Goal: Transaction & Acquisition: Purchase product/service

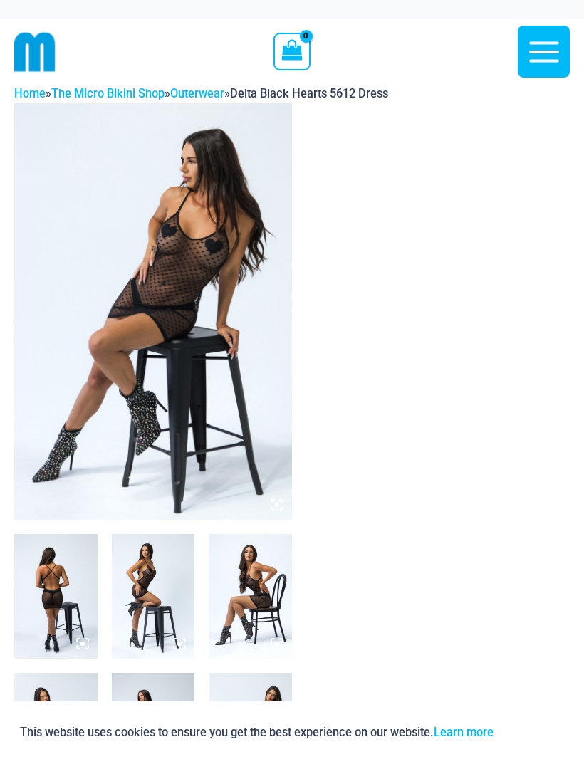
click at [80, 566] on img at bounding box center [55, 596] width 83 height 125
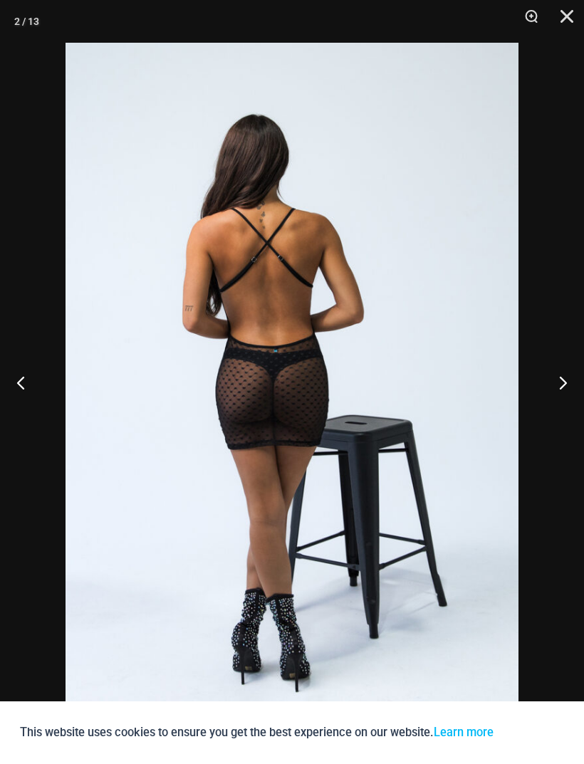
click at [558, 380] on button "Next" at bounding box center [556, 382] width 53 height 71
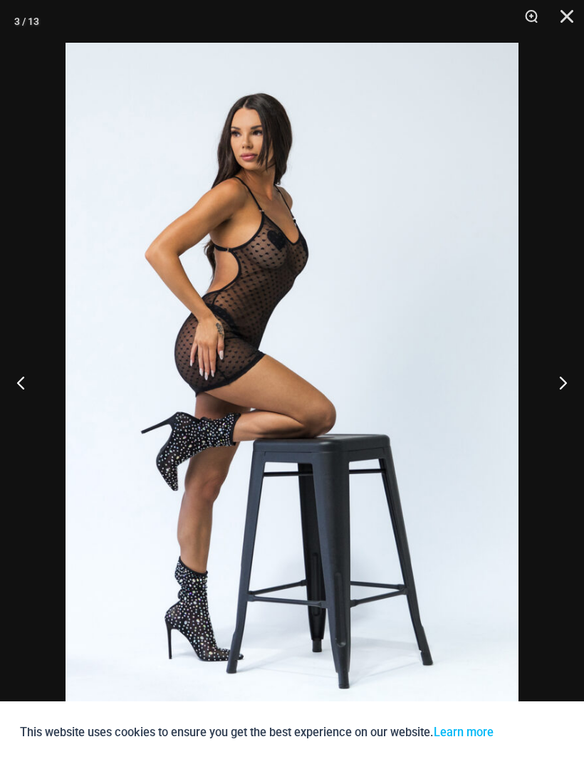
click at [547, 388] on button "Next" at bounding box center [556, 382] width 53 height 71
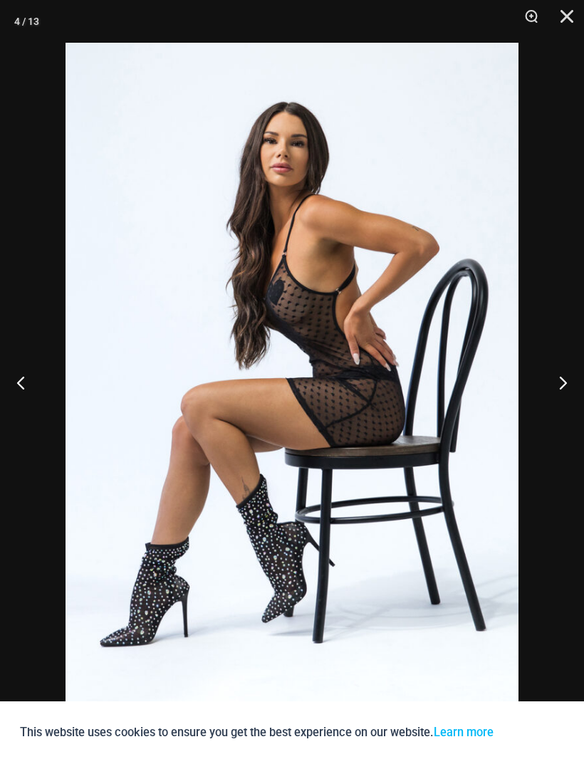
click at [558, 349] on button "Next" at bounding box center [556, 382] width 53 height 71
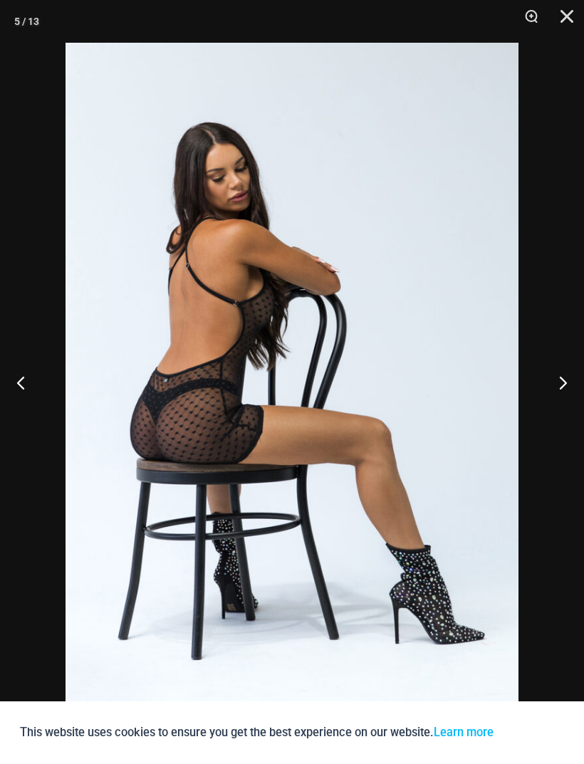
click at [556, 382] on button "Next" at bounding box center [556, 382] width 53 height 71
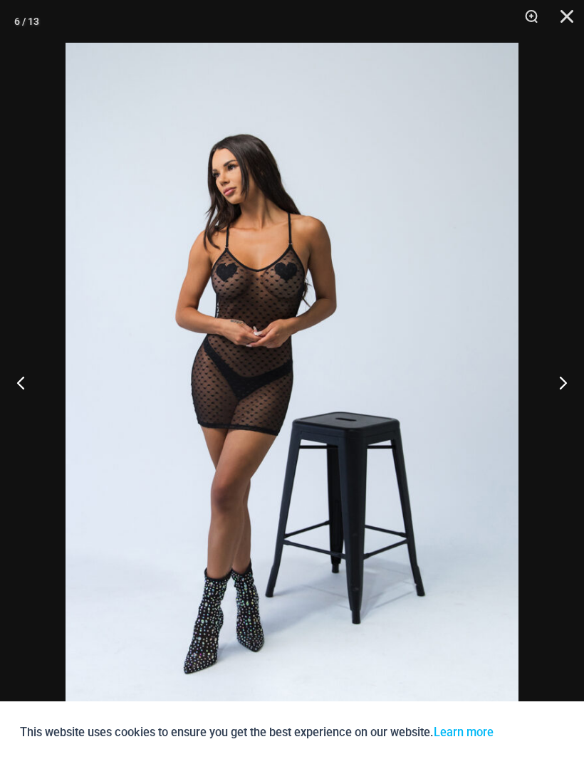
click at [558, 391] on button "Next" at bounding box center [556, 382] width 53 height 71
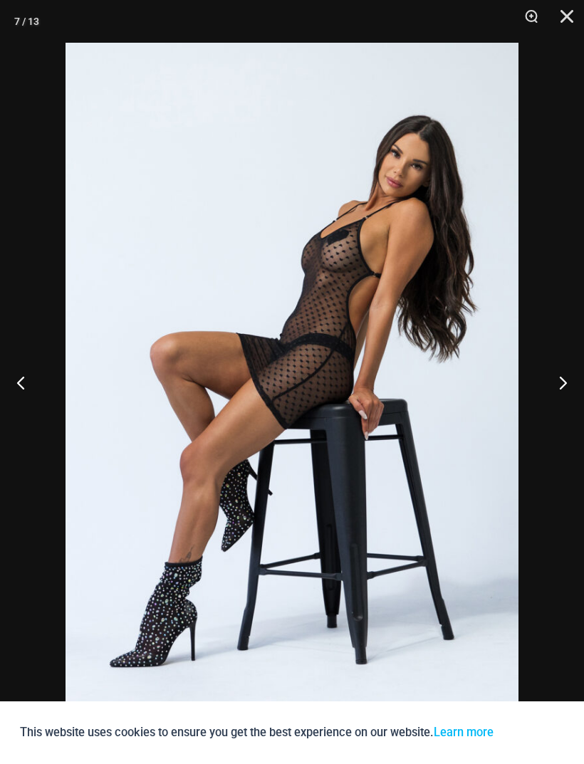
click at [27, 389] on button "Previous" at bounding box center [26, 382] width 53 height 71
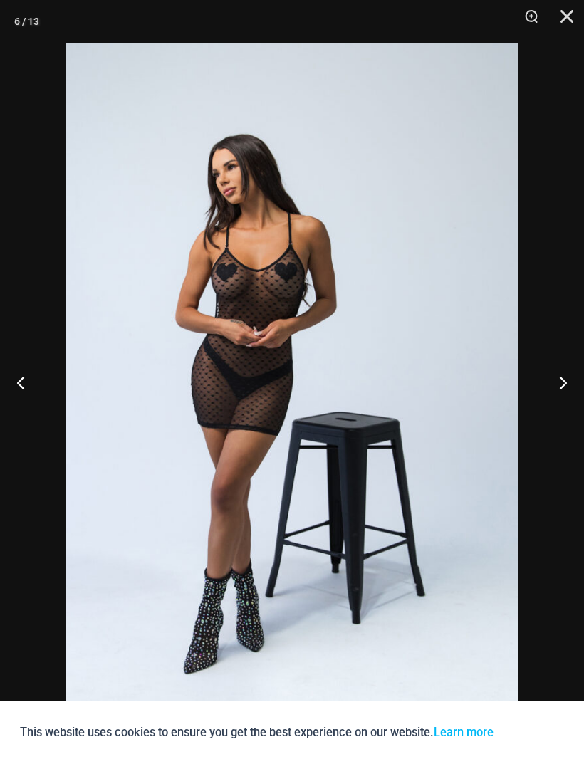
click at [573, 375] on button "Next" at bounding box center [556, 382] width 53 height 71
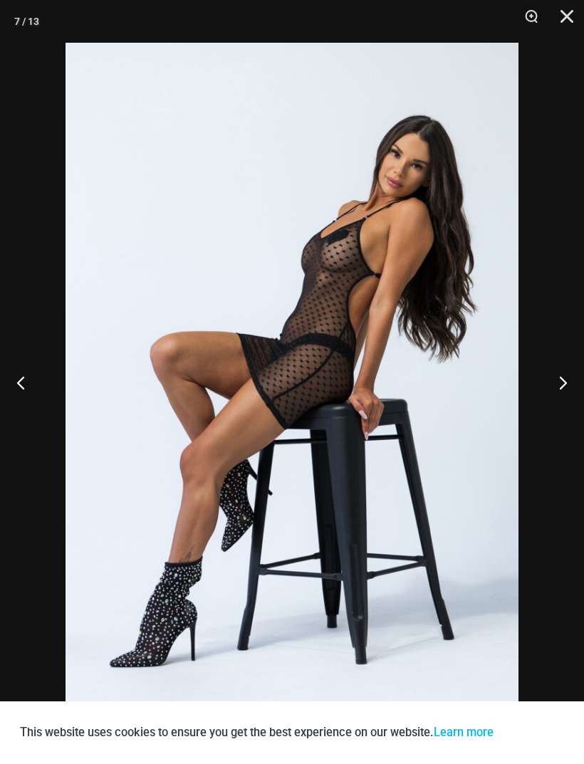
click at [576, 381] on button "Next" at bounding box center [556, 382] width 53 height 71
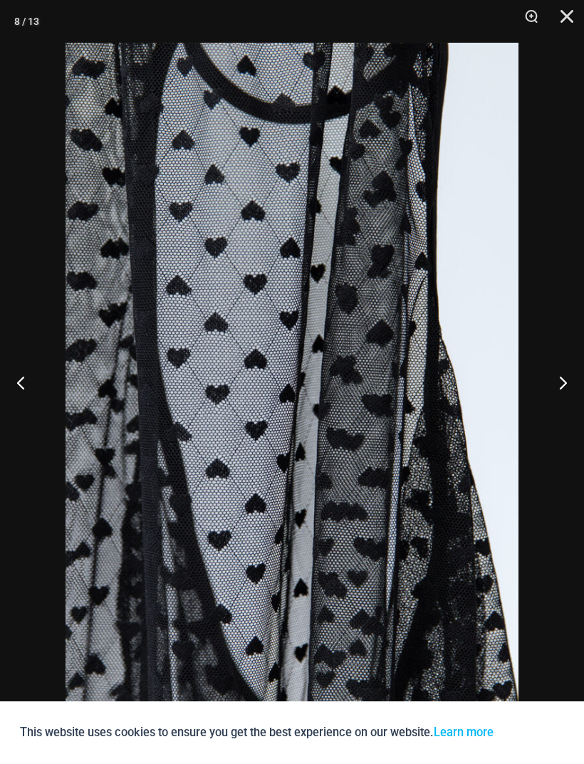
click at [558, 394] on button "Next" at bounding box center [556, 382] width 53 height 71
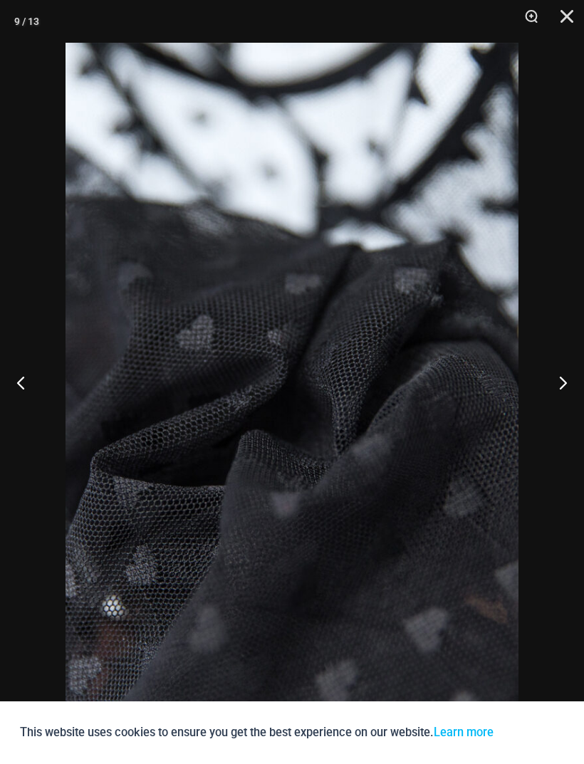
click at [549, 384] on button "Next" at bounding box center [556, 382] width 53 height 71
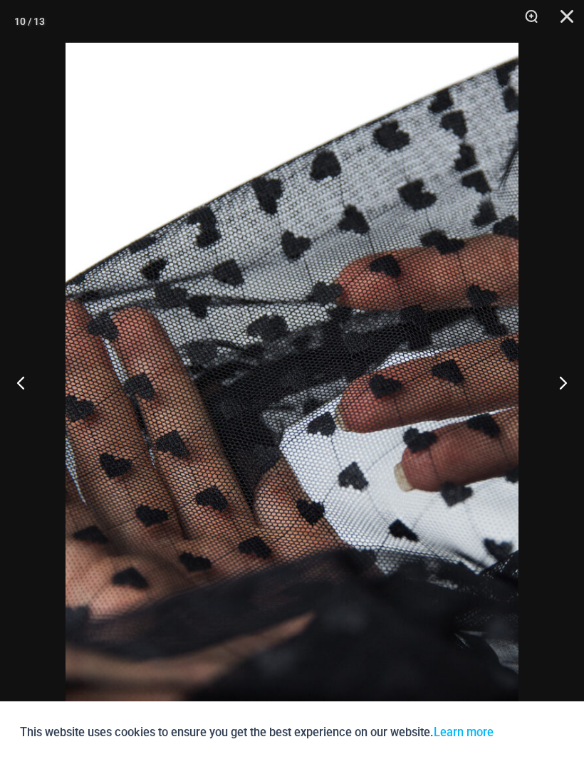
click at [545, 377] on button "Next" at bounding box center [556, 382] width 53 height 71
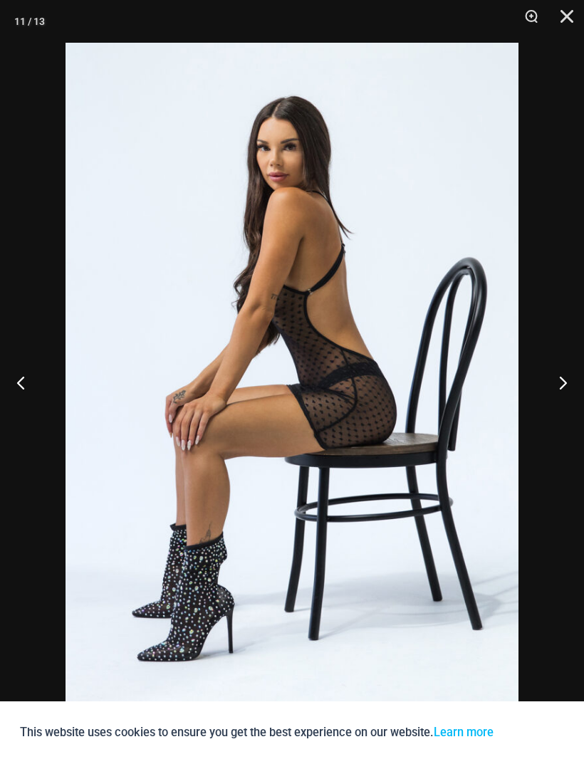
click at [562, 374] on button "Next" at bounding box center [556, 382] width 53 height 71
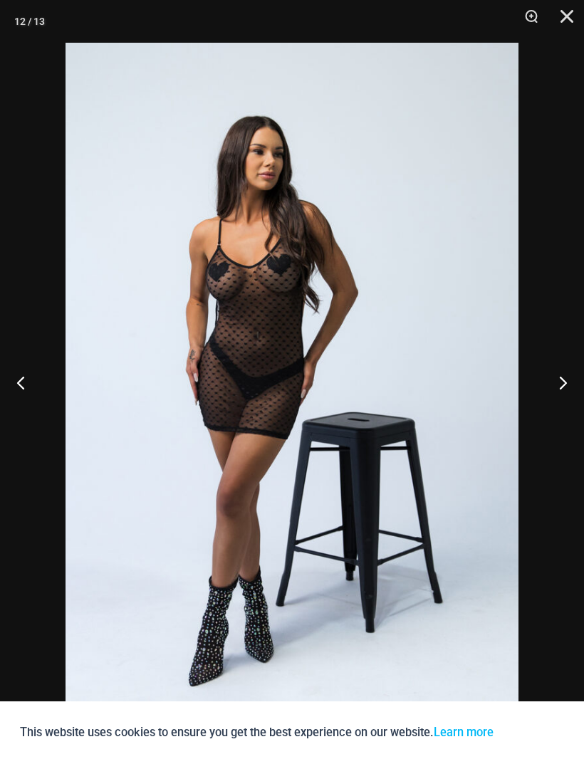
click at [553, 381] on button "Next" at bounding box center [556, 382] width 53 height 71
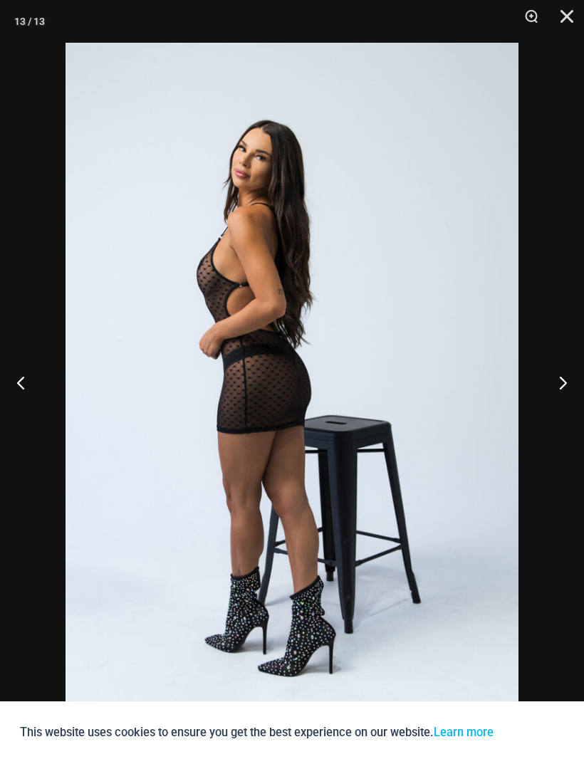
click at [552, 381] on button "Next" at bounding box center [556, 382] width 53 height 71
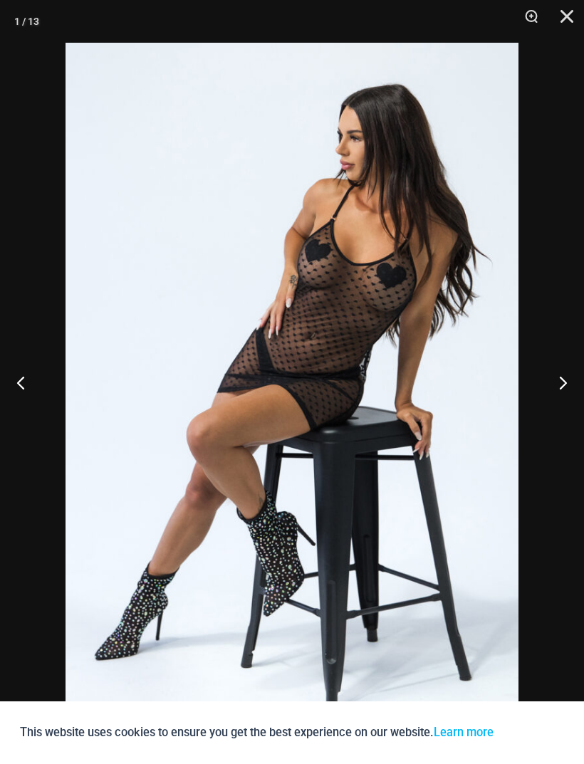
click at [550, 386] on button "Next" at bounding box center [556, 382] width 53 height 71
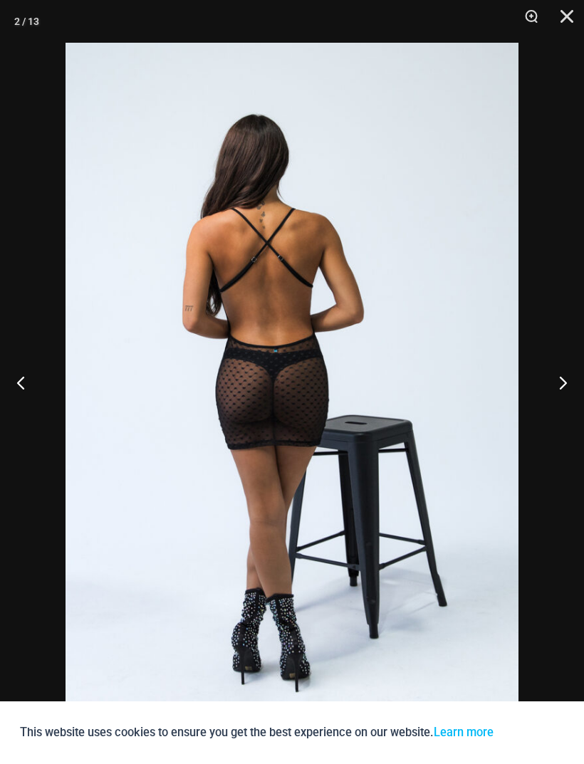
click at [551, 397] on button "Next" at bounding box center [556, 382] width 53 height 71
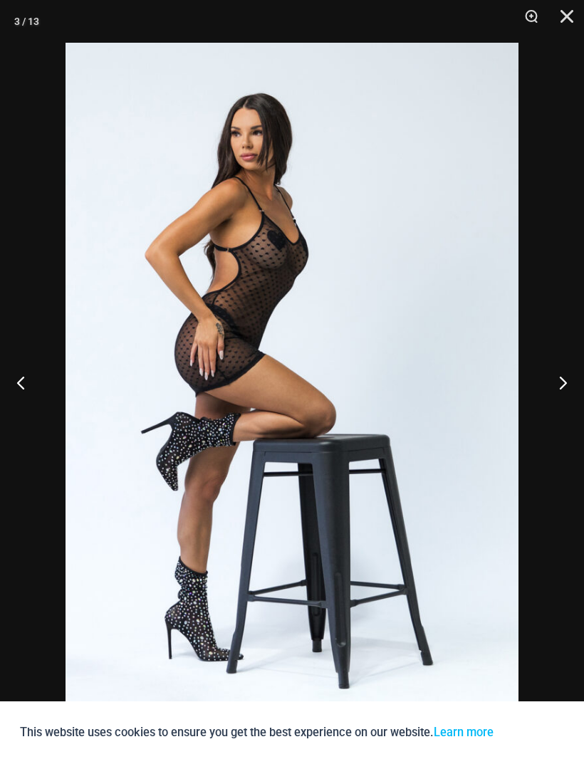
click at [21, 396] on button "Previous" at bounding box center [26, 382] width 53 height 71
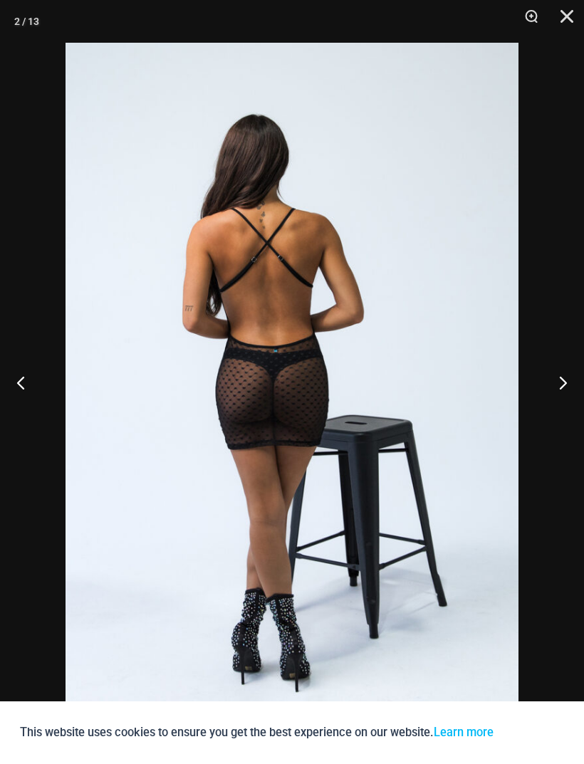
click at [559, 376] on button "Next" at bounding box center [556, 382] width 53 height 71
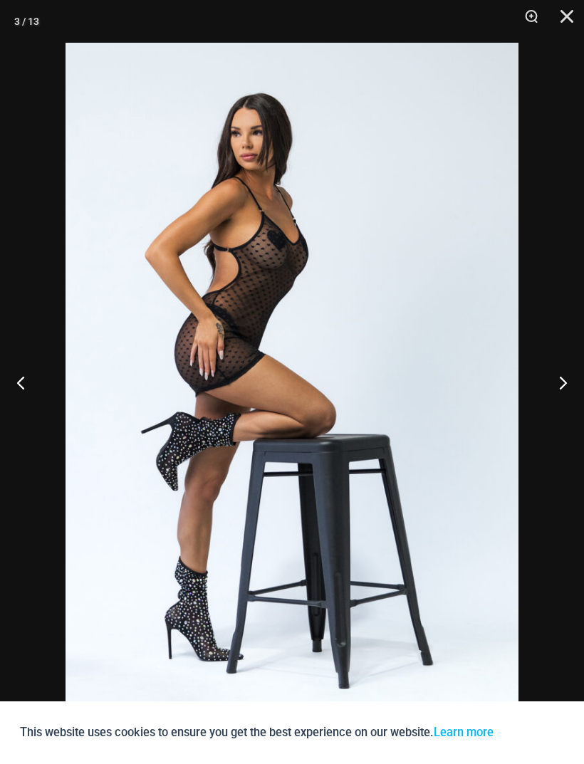
click at [578, 8] on button "Close" at bounding box center [562, 21] width 36 height 43
